Goal: Task Accomplishment & Management: Manage account settings

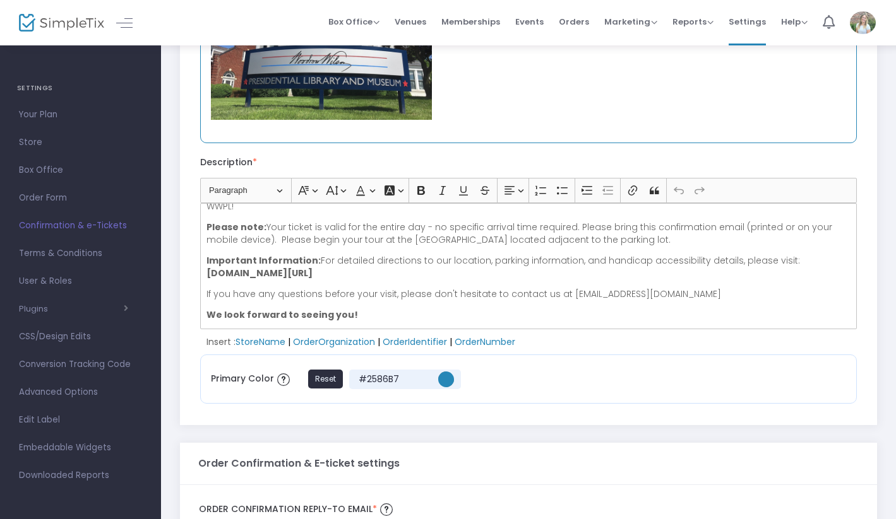
scroll to position [242, 0]
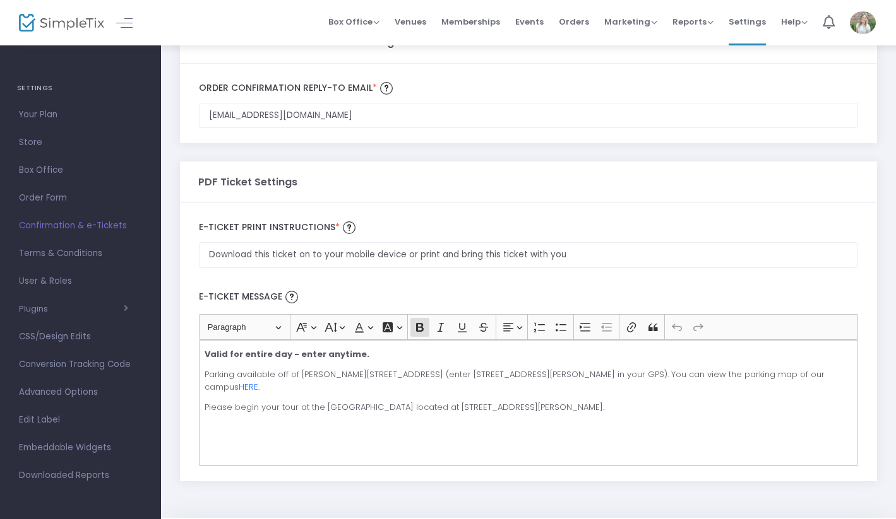
scroll to position [665, 0]
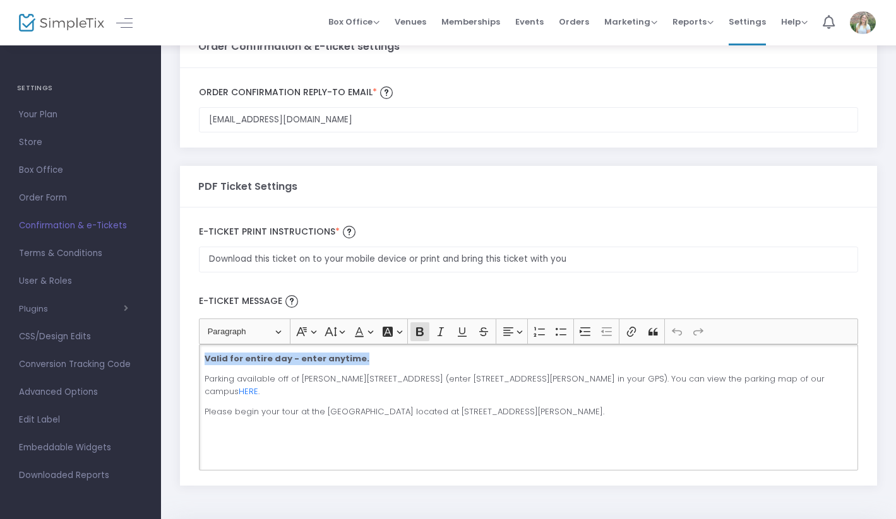
drag, startPoint x: 360, startPoint y: 360, endPoint x: 192, endPoint y: 354, distance: 167.4
click at [192, 354] on div "Heading Paragraph Paragraph Heading 1 Heading 2 Heading 3 Font Family Font Fami…" at bounding box center [527, 394] width 671 height 151
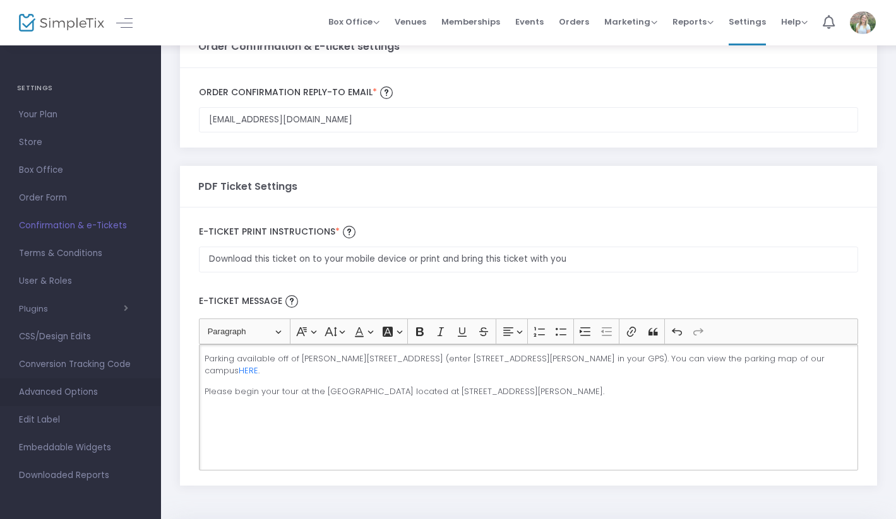
drag, startPoint x: 570, startPoint y: 384, endPoint x: 157, endPoint y: 378, distance: 412.8
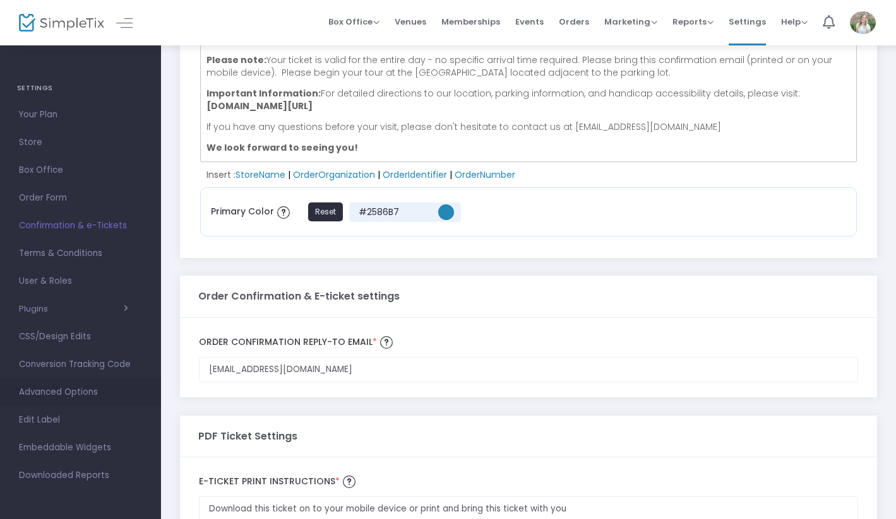
scroll to position [402, 0]
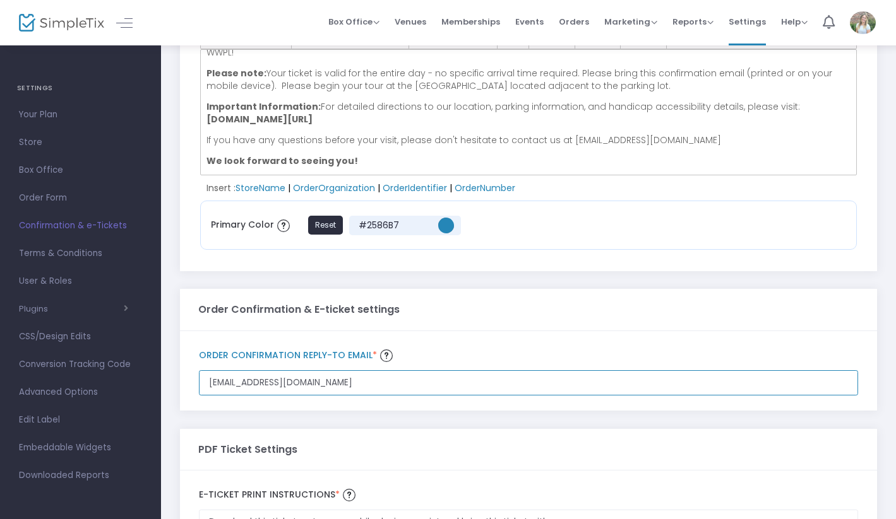
drag, startPoint x: 395, startPoint y: 382, endPoint x: 384, endPoint y: 382, distance: 11.4
click at [384, 382] on input "[EMAIL_ADDRESS][DOMAIN_NAME]" at bounding box center [528, 383] width 659 height 26
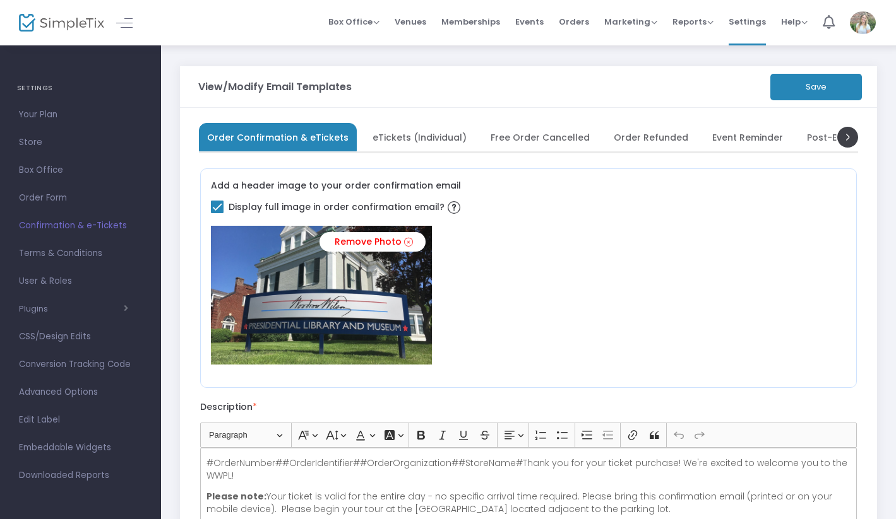
scroll to position [0, 0]
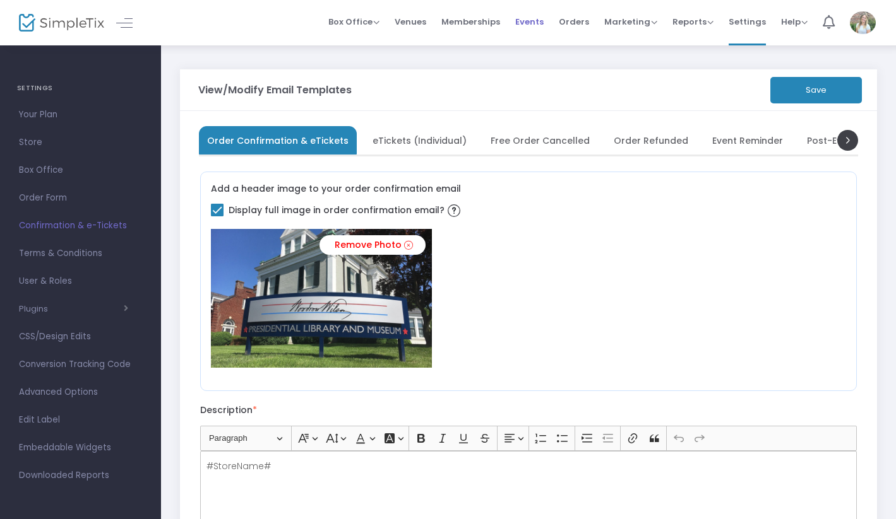
click at [548, 20] on li "Events" at bounding box center [529, 22] width 44 height 45
click at [543, 20] on span "Events" at bounding box center [529, 22] width 28 height 32
